Goal: Task Accomplishment & Management: Complete application form

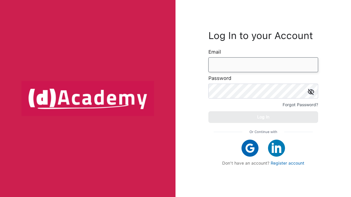
click at [225, 72] on input "email" at bounding box center [263, 64] width 110 height 15
click at [224, 71] on input "email" at bounding box center [263, 64] width 110 height 15
type input "**********"
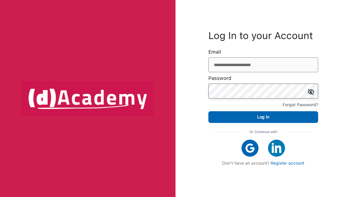
click at [263, 123] on button "Log In" at bounding box center [263, 117] width 110 height 12
